Goal: Task Accomplishment & Management: Use online tool/utility

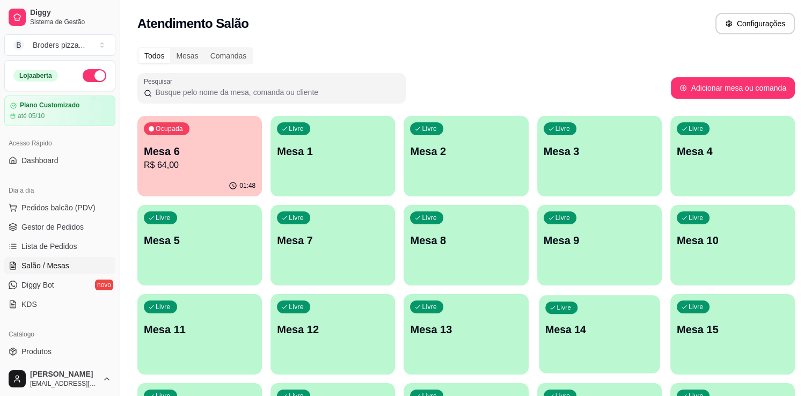
click at [556, 326] on p "Mesa 14" at bounding box center [599, 329] width 108 height 14
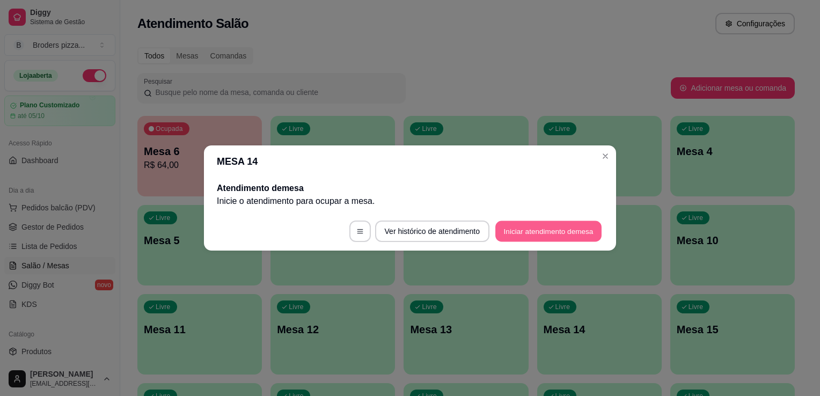
click at [531, 233] on button "Iniciar atendimento de mesa" at bounding box center [548, 231] width 106 height 21
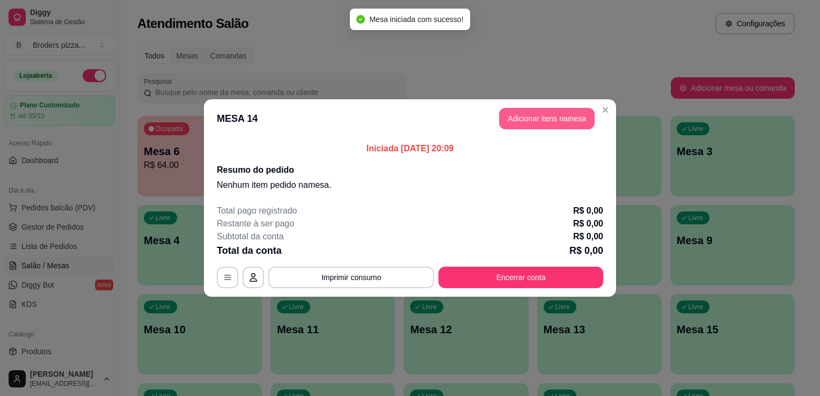
click at [519, 113] on button "Adicionar itens na mesa" at bounding box center [547, 118] width 96 height 21
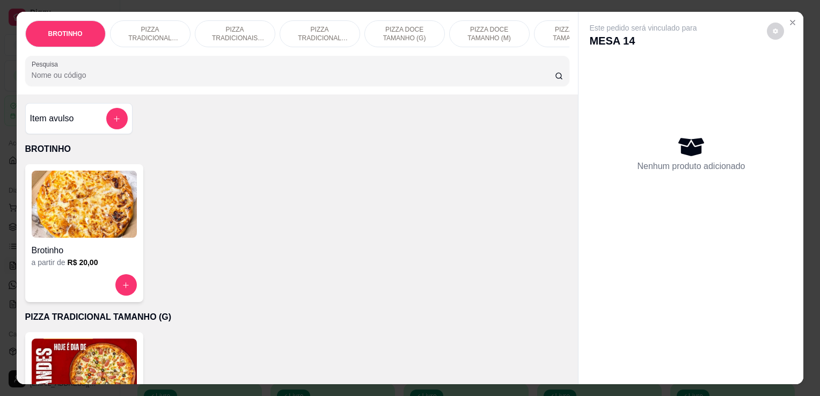
click at [87, 372] on img at bounding box center [84, 372] width 105 height 67
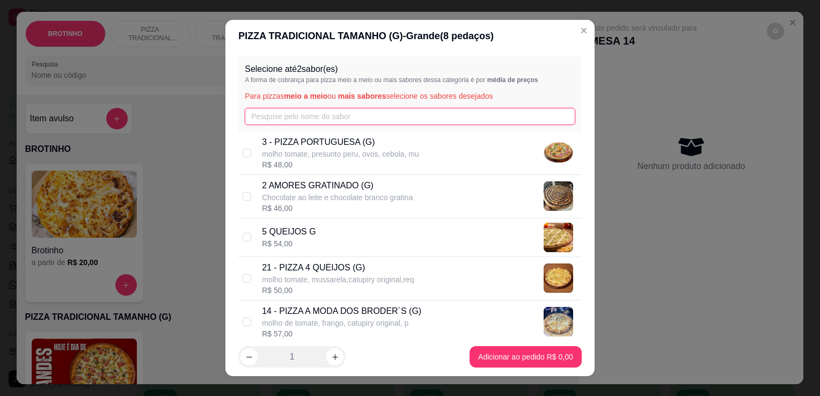
click at [287, 111] on input "text" at bounding box center [410, 116] width 331 height 17
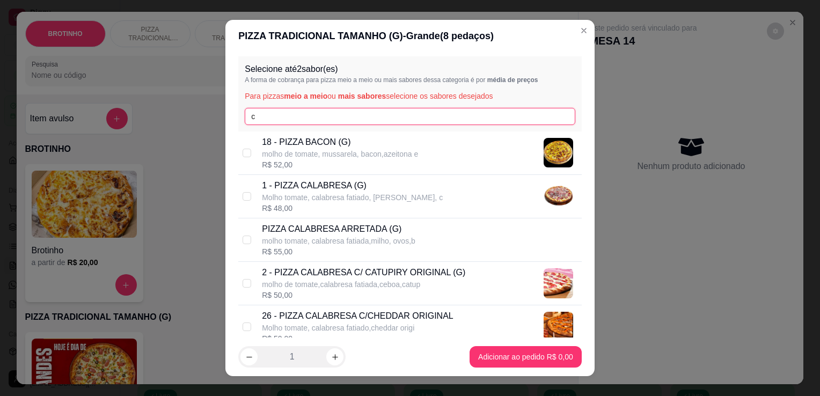
type input "c"
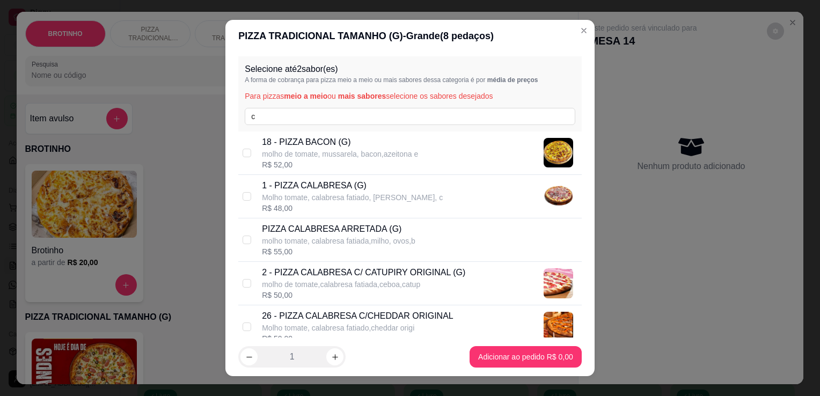
click at [395, 199] on p "Molho tomate, calabresa fatiado, [PERSON_NAME], c" at bounding box center [352, 197] width 181 height 11
checkbox input "true"
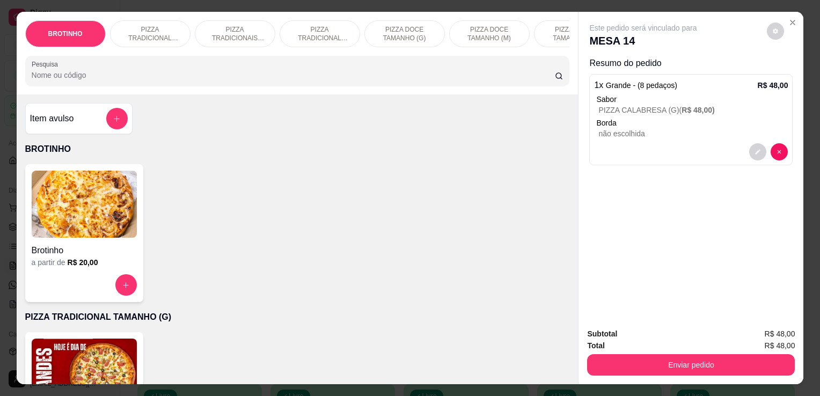
click at [264, 38] on div "PIZZA TRADICIONAIS TAMANHO (M)" at bounding box center [235, 33] width 80 height 27
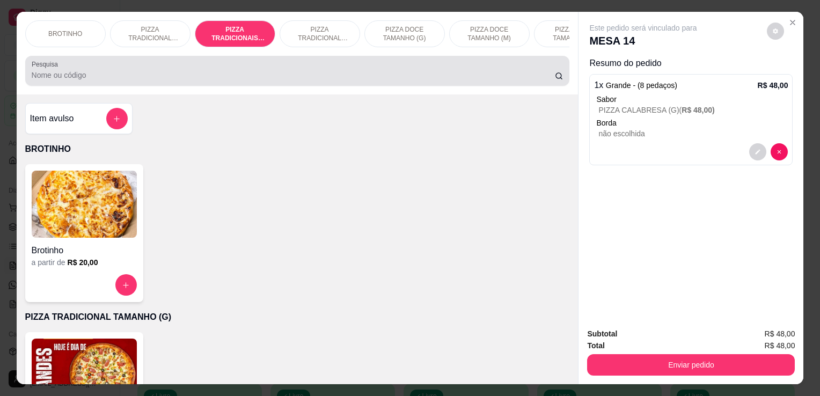
scroll to position [26, 0]
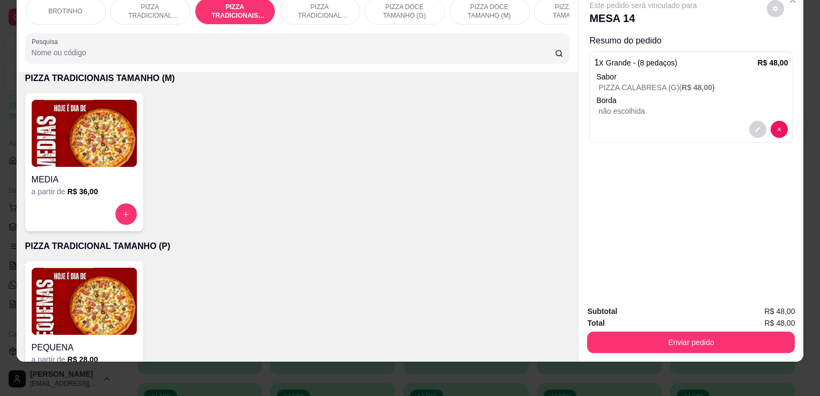
click at [280, 48] on input "Pesquisa" at bounding box center [293, 52] width 523 height 11
type input "ca"
click at [94, 165] on img at bounding box center [84, 133] width 105 height 67
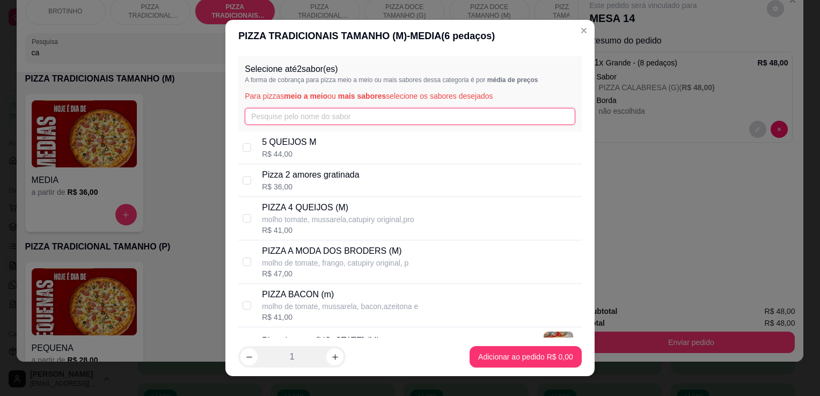
click at [318, 115] on input "text" at bounding box center [410, 116] width 331 height 17
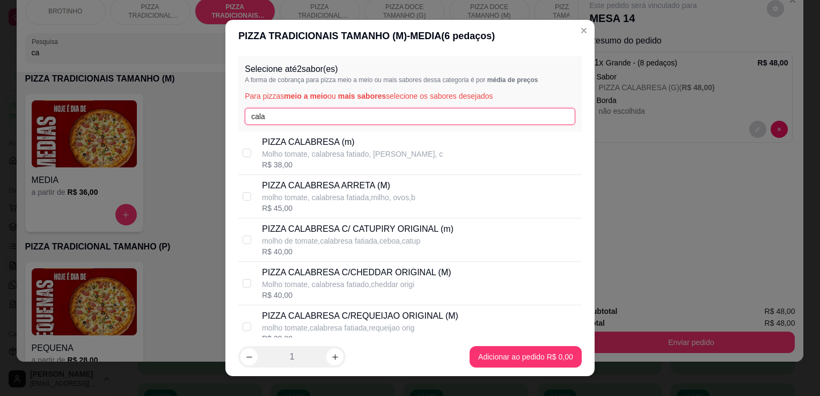
type input "cala"
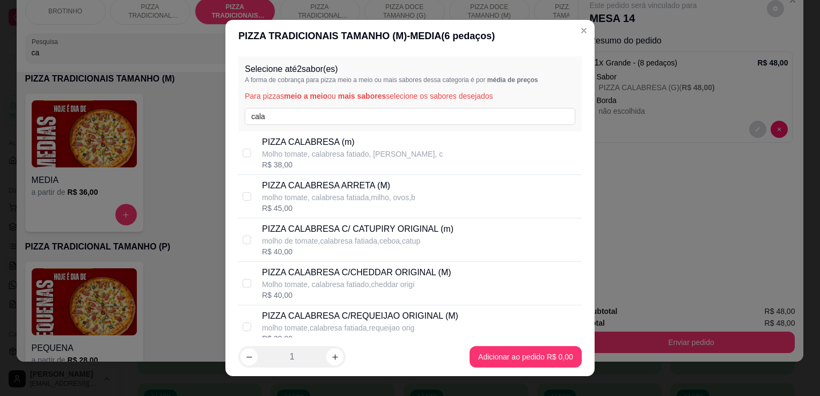
click at [384, 276] on p "PIZZA CALABRESA C/CHEDDAR ORIGINAL (M)" at bounding box center [356, 272] width 189 height 13
checkbox input "true"
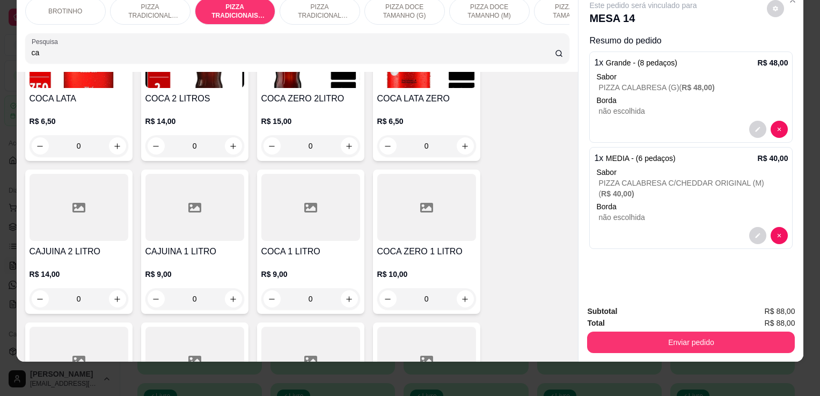
scroll to position [1796, 0]
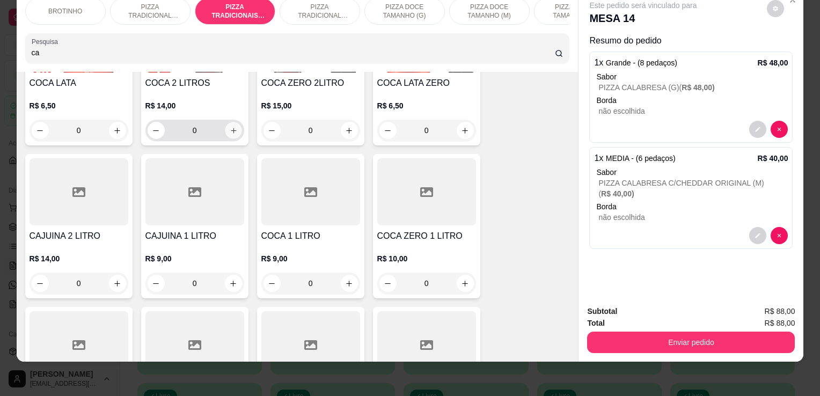
click at [230, 129] on icon "increase-product-quantity" at bounding box center [232, 130] width 5 height 5
type input "1"
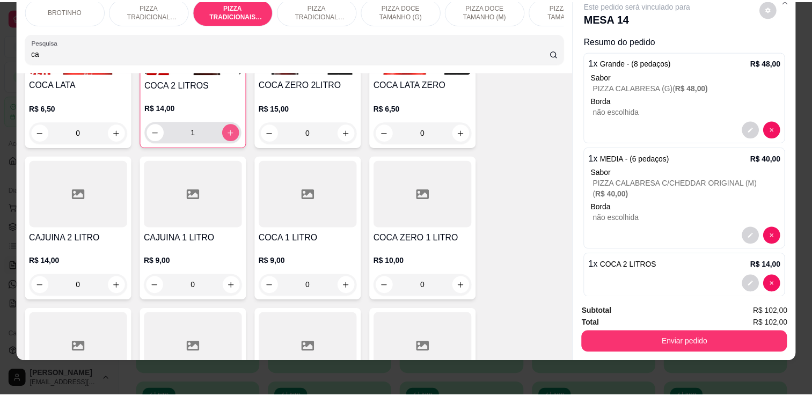
scroll to position [1797, 0]
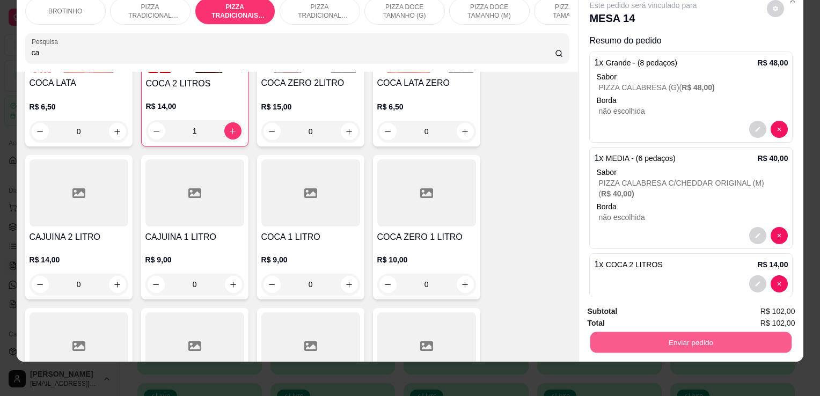
click at [630, 334] on button "Enviar pedido" at bounding box center [690, 342] width 201 height 21
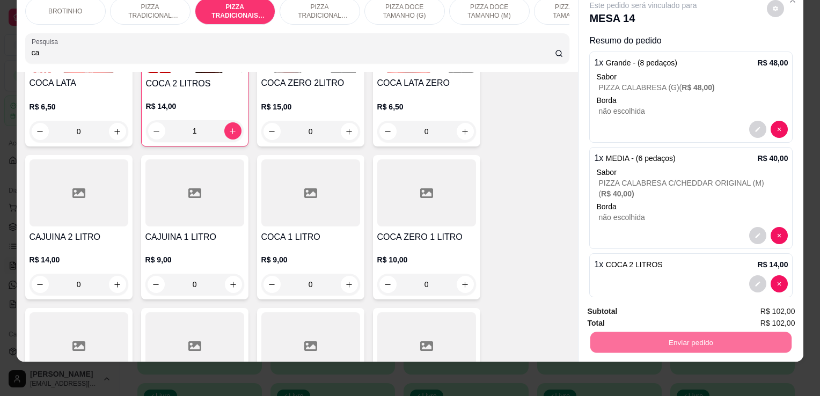
click at [613, 310] on button "Não registrar e enviar pedido" at bounding box center [655, 308] width 108 height 20
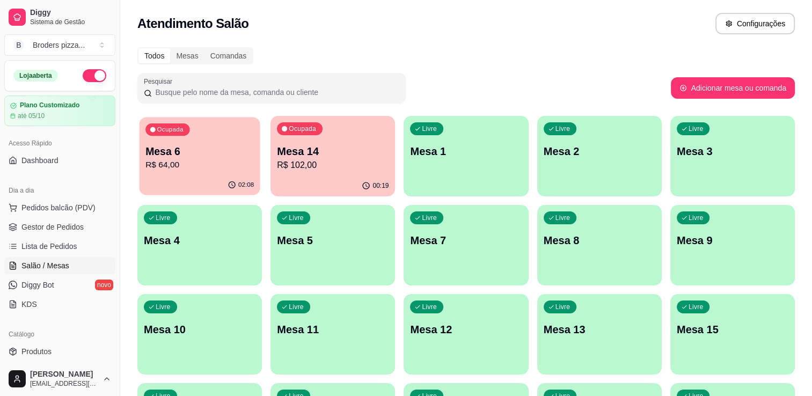
click at [193, 170] on p "R$ 64,00" at bounding box center [199, 165] width 108 height 12
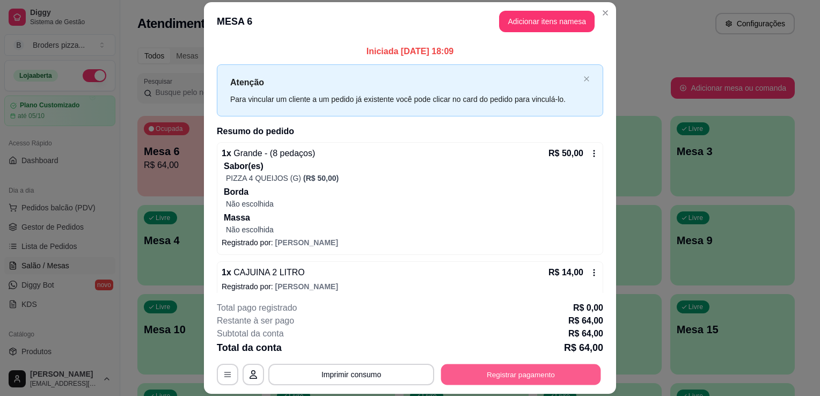
click at [455, 369] on button "Registrar pagamento" at bounding box center [521, 374] width 160 height 21
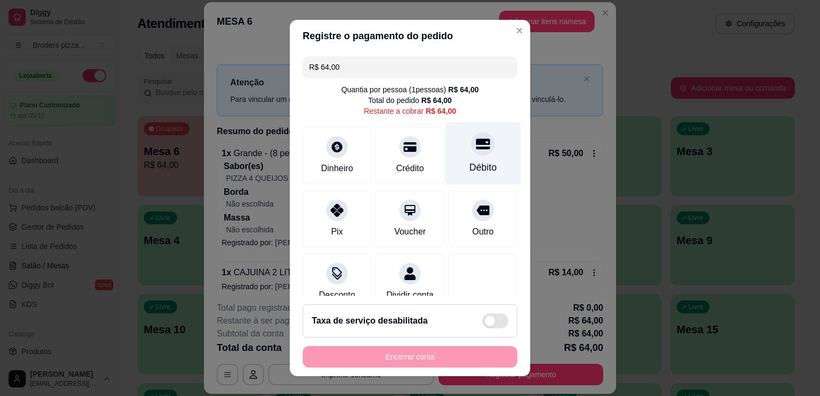
click at [474, 150] on div at bounding box center [483, 144] width 24 height 24
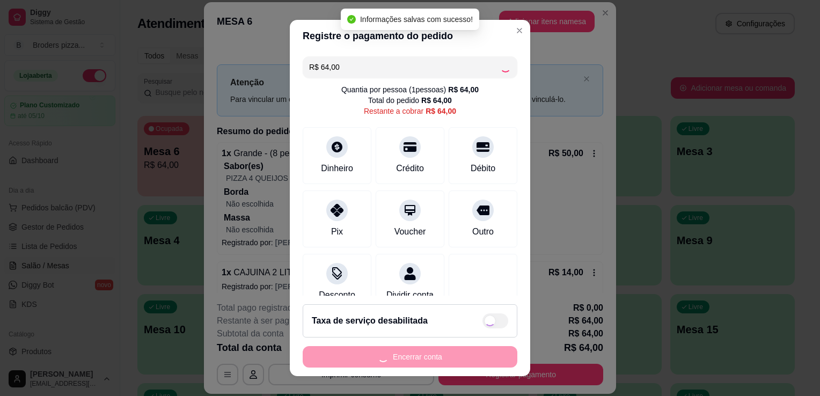
type input "R$ 0,00"
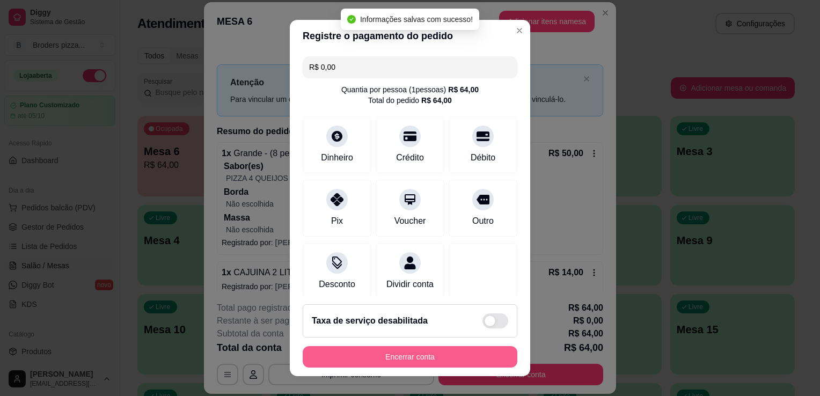
click at [356, 365] on button "Encerrar conta" at bounding box center [410, 356] width 215 height 21
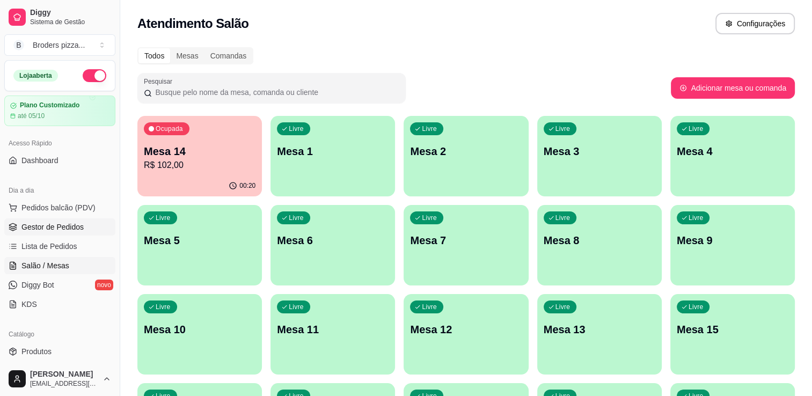
click at [23, 233] on link "Gestor de Pedidos" at bounding box center [59, 226] width 111 height 17
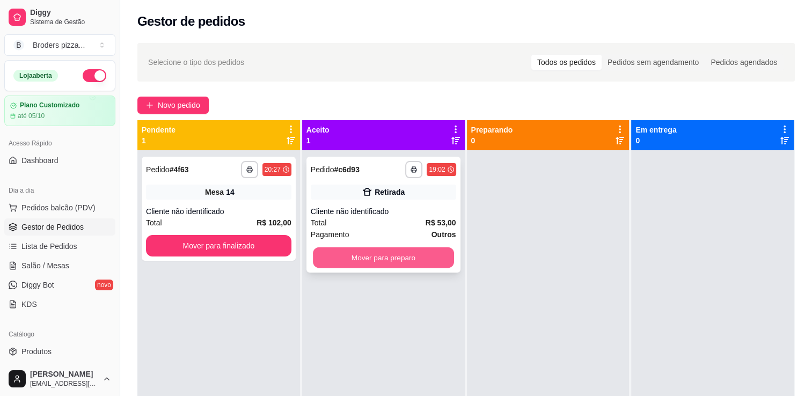
click at [350, 264] on button "Mover para preparo" at bounding box center [383, 257] width 141 height 21
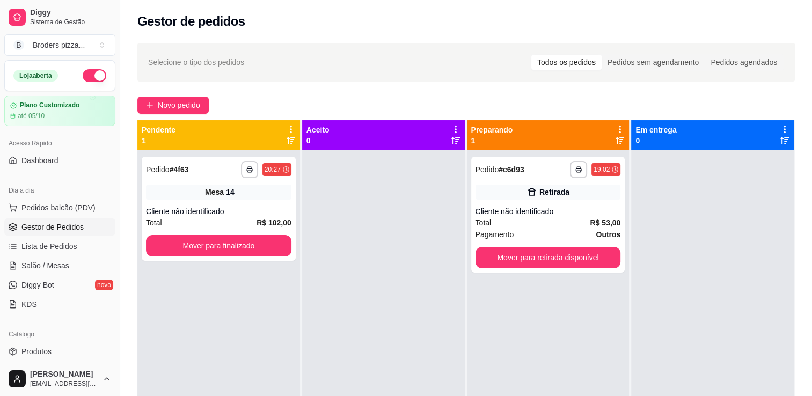
click at [551, 274] on div "**********" at bounding box center [548, 348] width 163 height 396
click at [552, 254] on button "Mover para retirada disponível" at bounding box center [548, 257] width 141 height 21
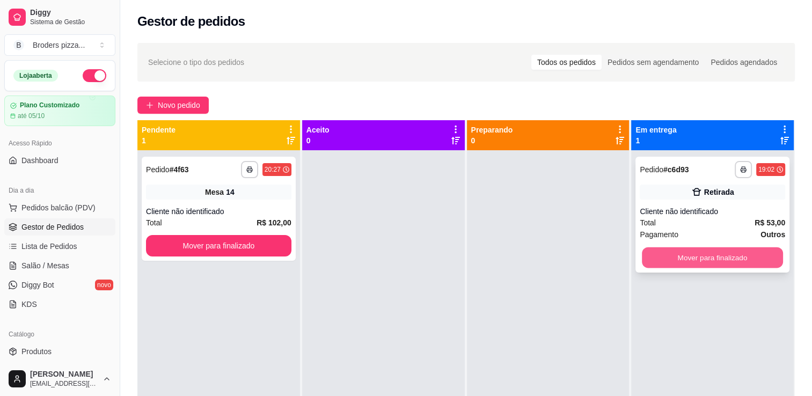
click at [677, 263] on button "Mover para finalizado" at bounding box center [712, 257] width 141 height 21
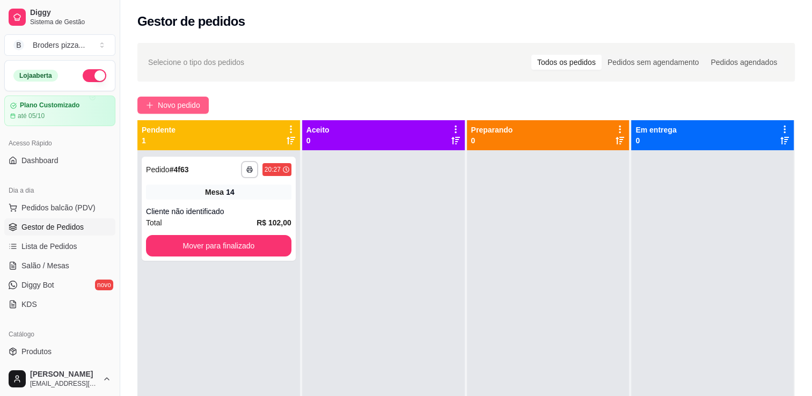
click at [172, 110] on span "Novo pedido" at bounding box center [179, 105] width 42 height 12
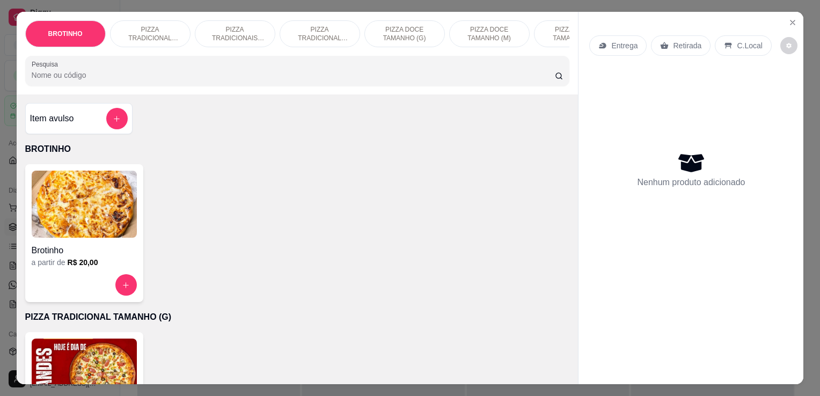
click at [101, 347] on img at bounding box center [84, 372] width 105 height 67
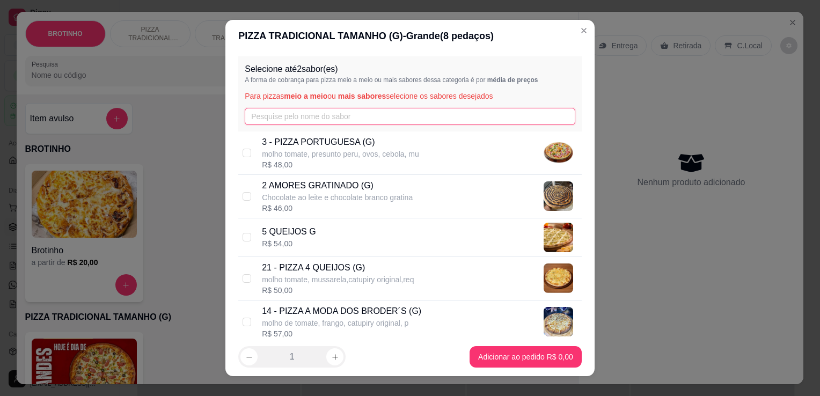
click at [275, 116] on input "text" at bounding box center [410, 116] width 331 height 17
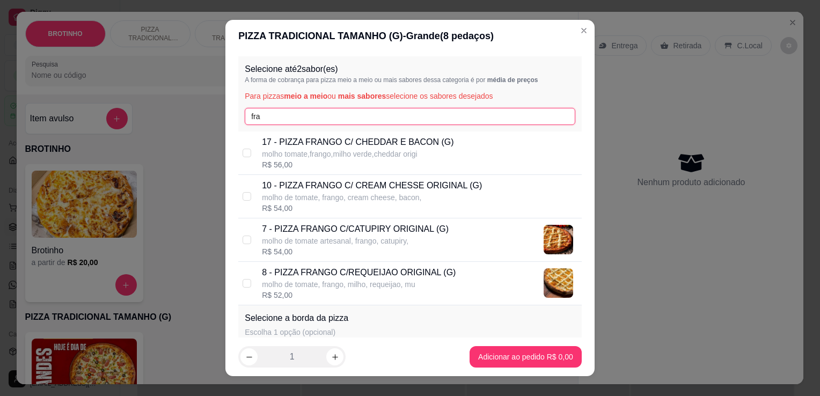
type input "fra"
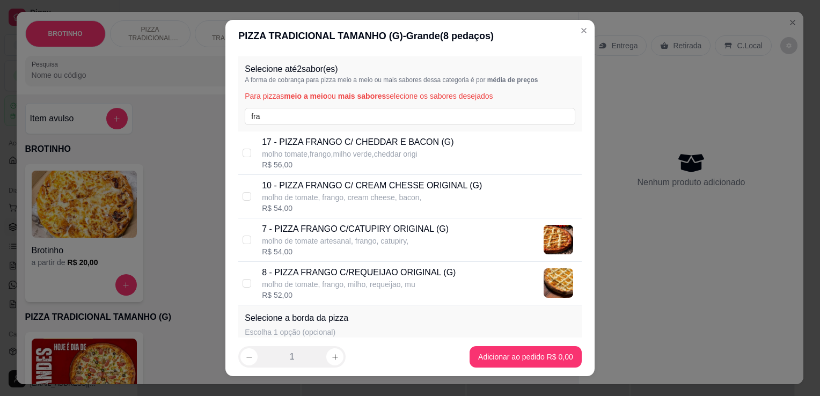
click at [414, 239] on p "molho de tomate artesanal, frango, catupiry," at bounding box center [355, 241] width 187 height 11
checkbox input "true"
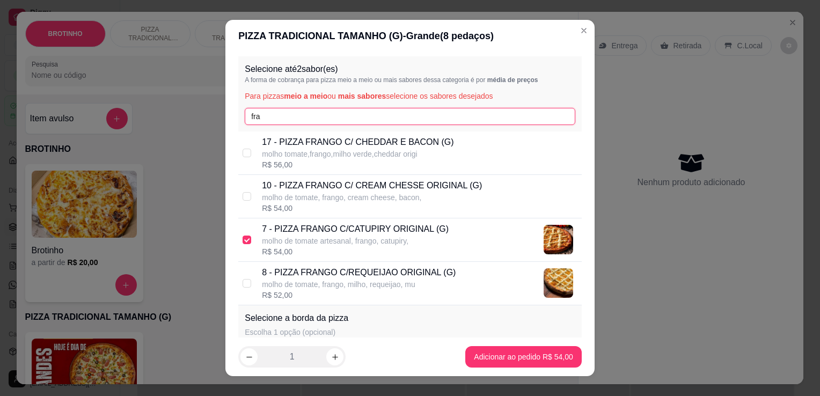
click at [363, 121] on input "fra" at bounding box center [410, 116] width 331 height 17
type input "f"
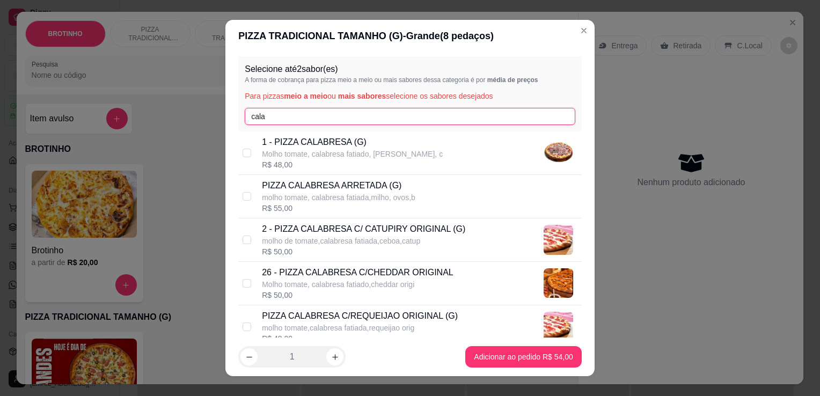
type input "cala"
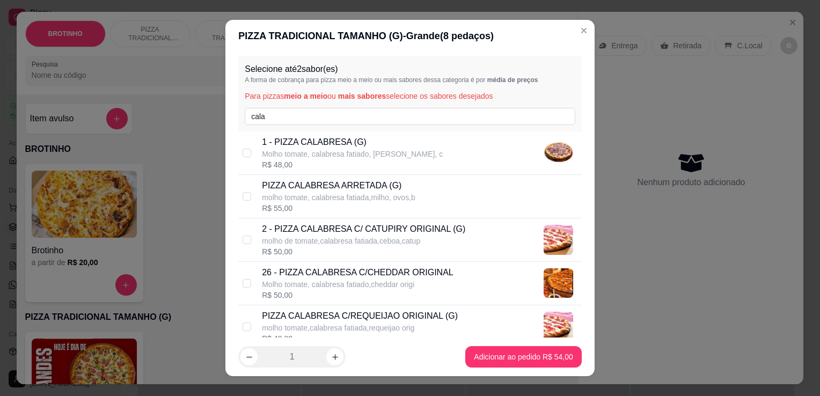
click at [387, 234] on p "2 - PIZZA CALABRESA C/ CATUPIRY ORIGINAL (G)" at bounding box center [363, 229] width 203 height 13
checkbox input "true"
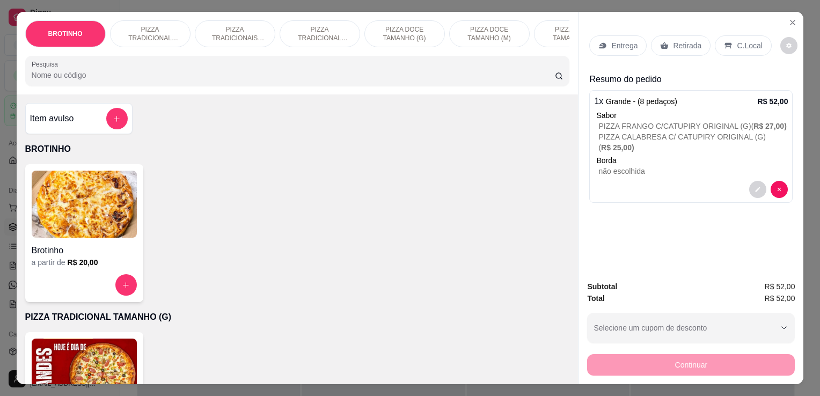
click at [687, 40] on p "Retirada" at bounding box center [687, 45] width 28 height 11
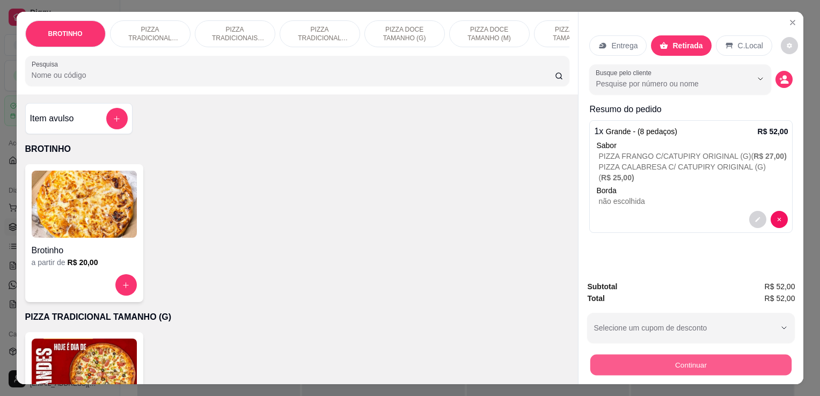
click at [610, 363] on button "Continuar" at bounding box center [690, 364] width 201 height 21
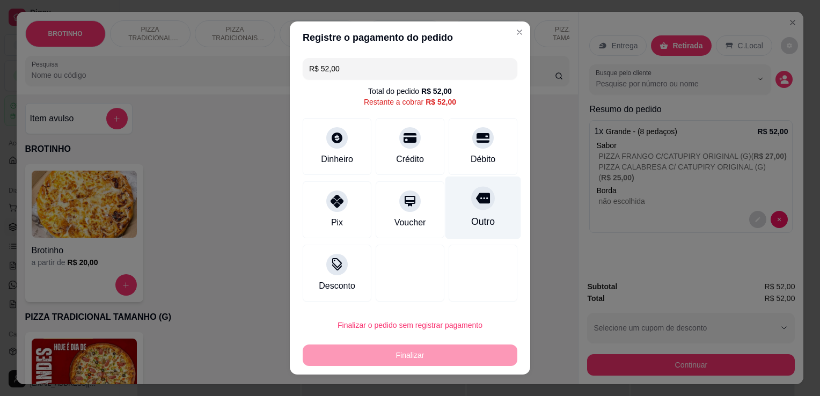
click at [484, 229] on div "Outro" at bounding box center [483, 222] width 24 height 14
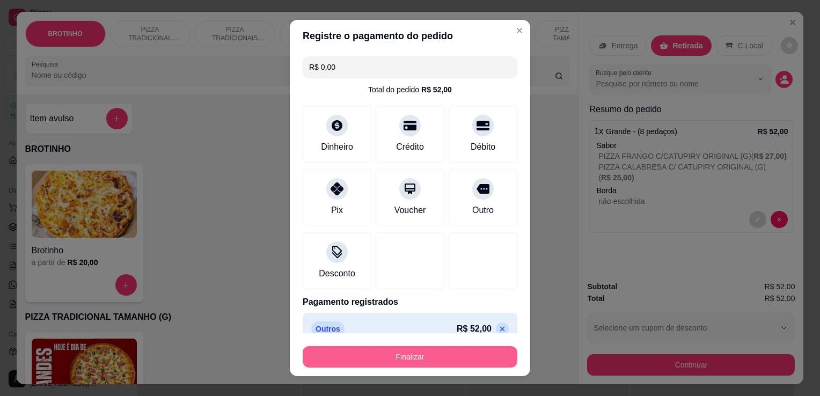
click at [409, 352] on button "Finalizar" at bounding box center [410, 356] width 215 height 21
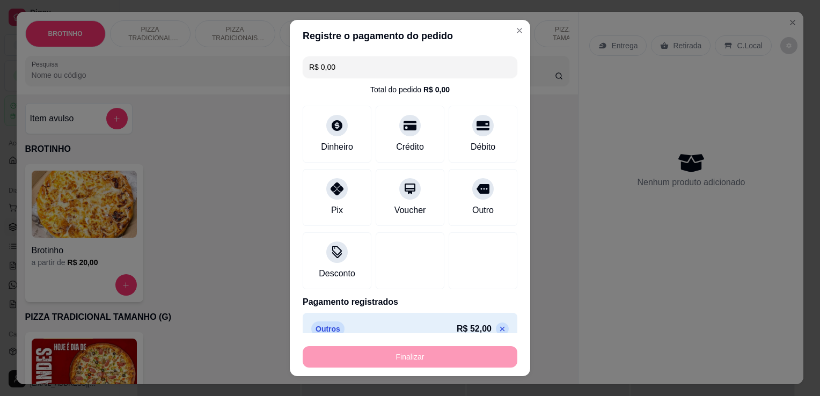
type input "-R$ 52,00"
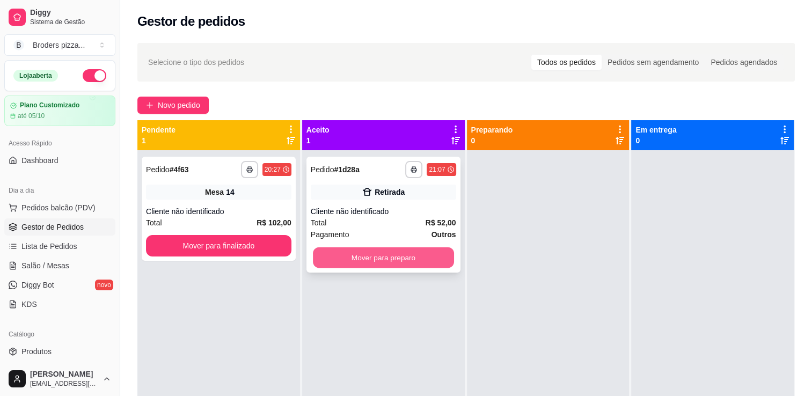
click at [379, 261] on button "Mover para preparo" at bounding box center [383, 257] width 141 height 21
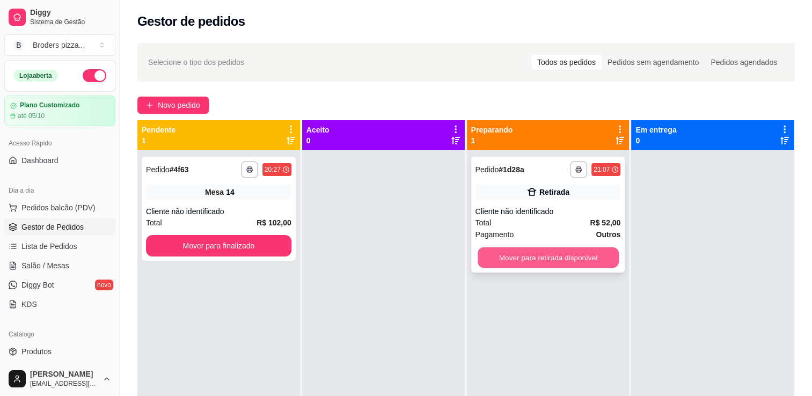
click at [526, 254] on button "Mover para retirada disponível" at bounding box center [548, 257] width 141 height 21
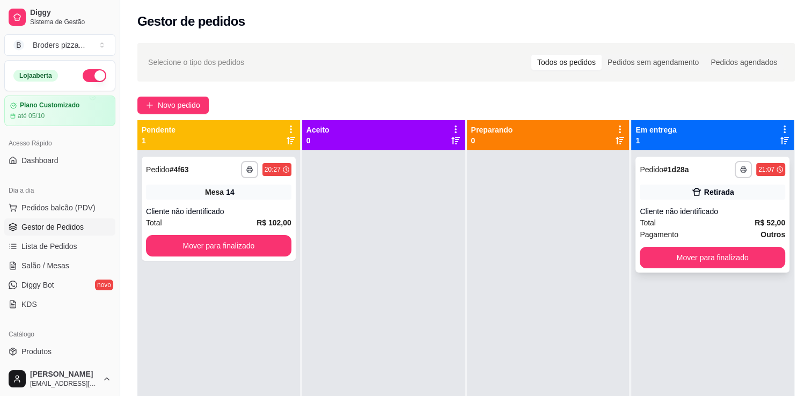
click at [657, 269] on div "**********" at bounding box center [712, 215] width 154 height 116
click at [693, 267] on button "Mover para finalizado" at bounding box center [712, 257] width 141 height 21
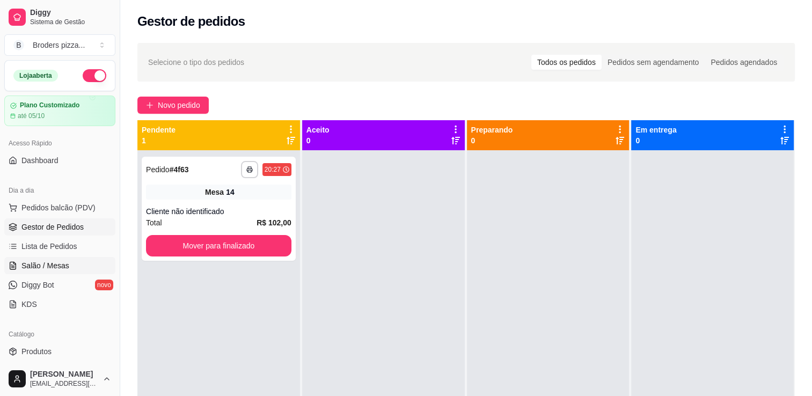
click at [64, 261] on span "Salão / Mesas" at bounding box center [45, 265] width 48 height 11
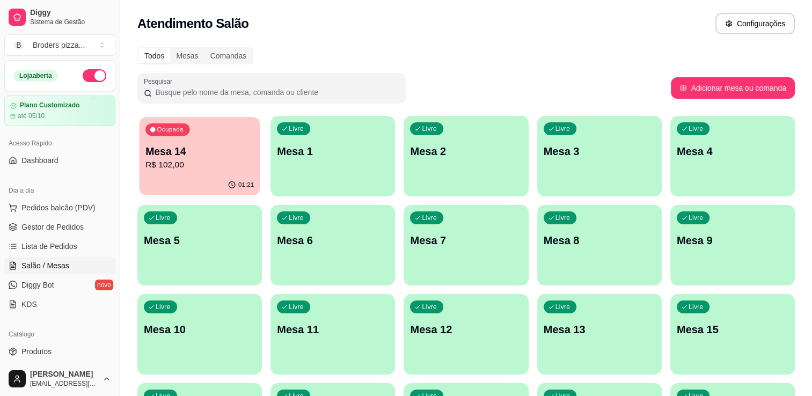
click at [184, 187] on div "01:21" at bounding box center [199, 185] width 121 height 20
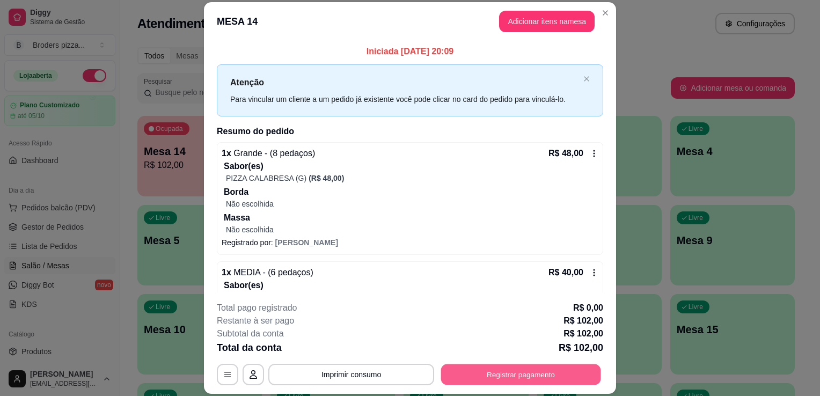
click at [483, 366] on button "Registrar pagamento" at bounding box center [521, 374] width 160 height 21
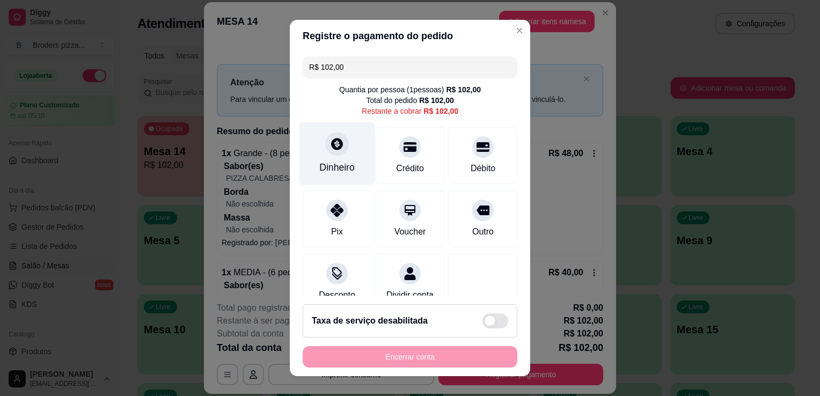
click at [331, 148] on icon at bounding box center [337, 144] width 12 height 12
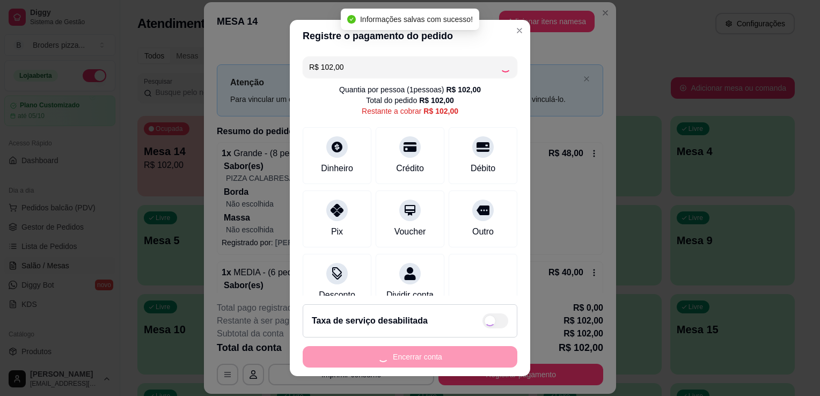
type input "R$ 0,00"
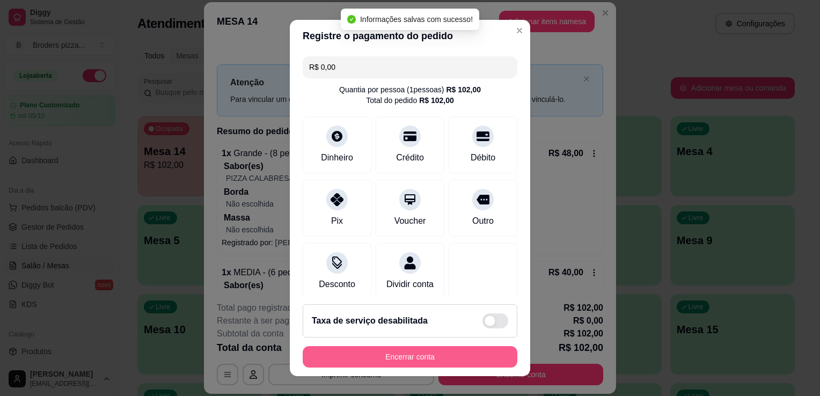
click at [417, 357] on button "Encerrar conta" at bounding box center [410, 356] width 215 height 21
